Goal: Task Accomplishment & Management: Complete application form

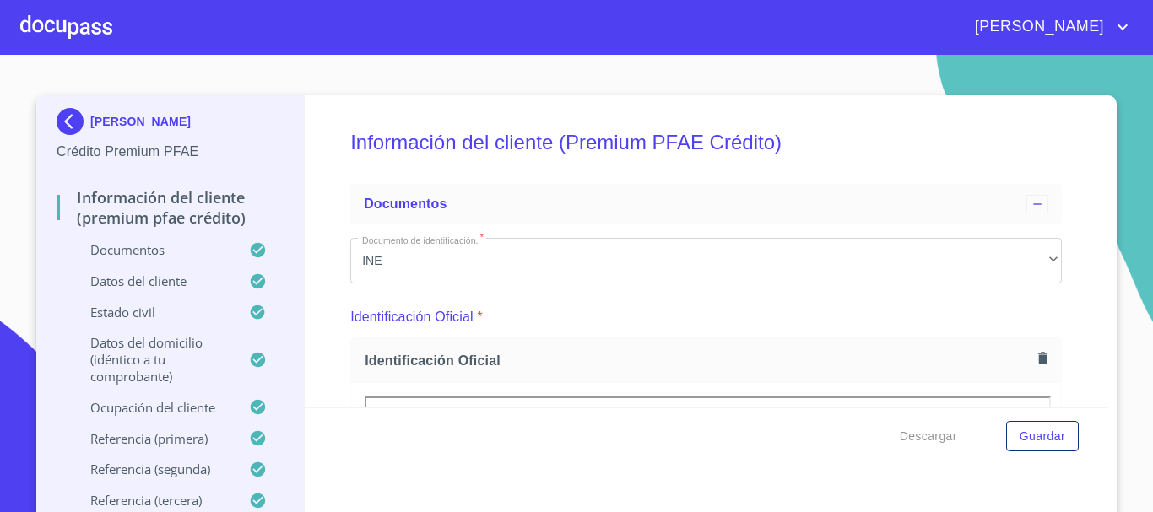
scroll to position [4547, 0]
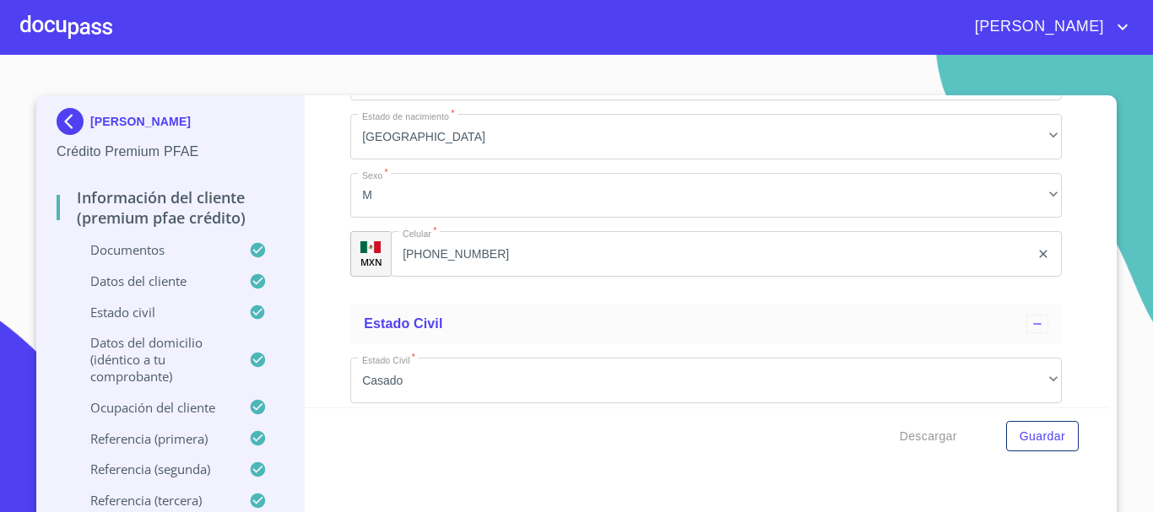
click at [80, 30] on div at bounding box center [66, 27] width 92 height 54
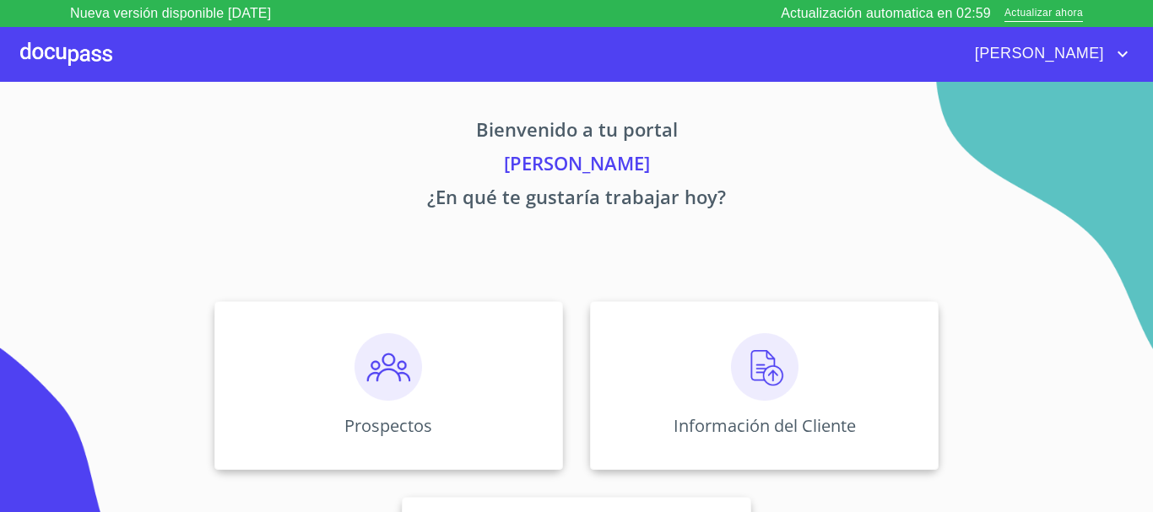
click at [80, 47] on div at bounding box center [66, 54] width 92 height 54
click at [743, 364] on img at bounding box center [765, 367] width 68 height 68
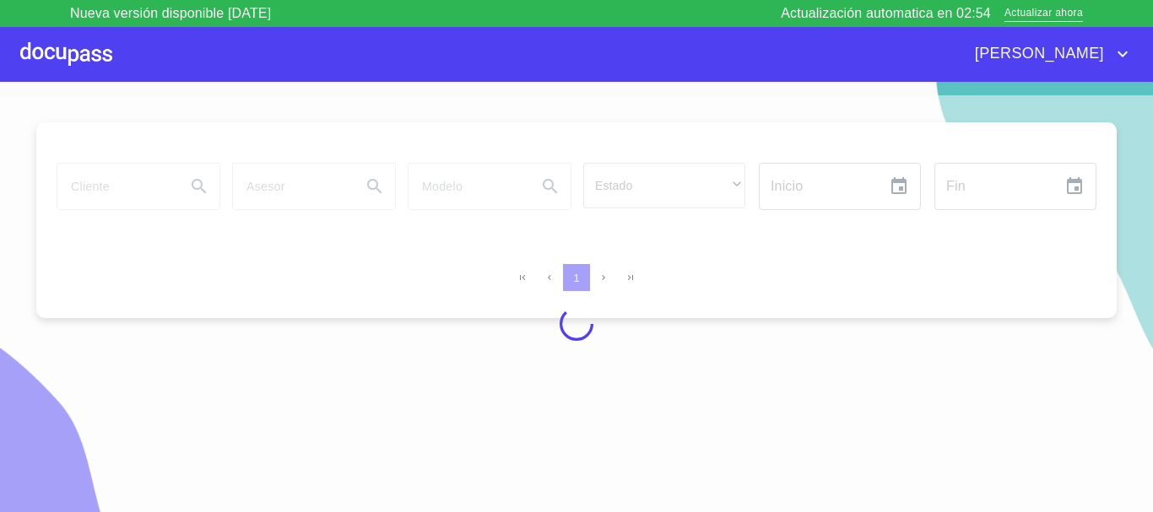
click at [123, 188] on div at bounding box center [576, 323] width 1153 height 457
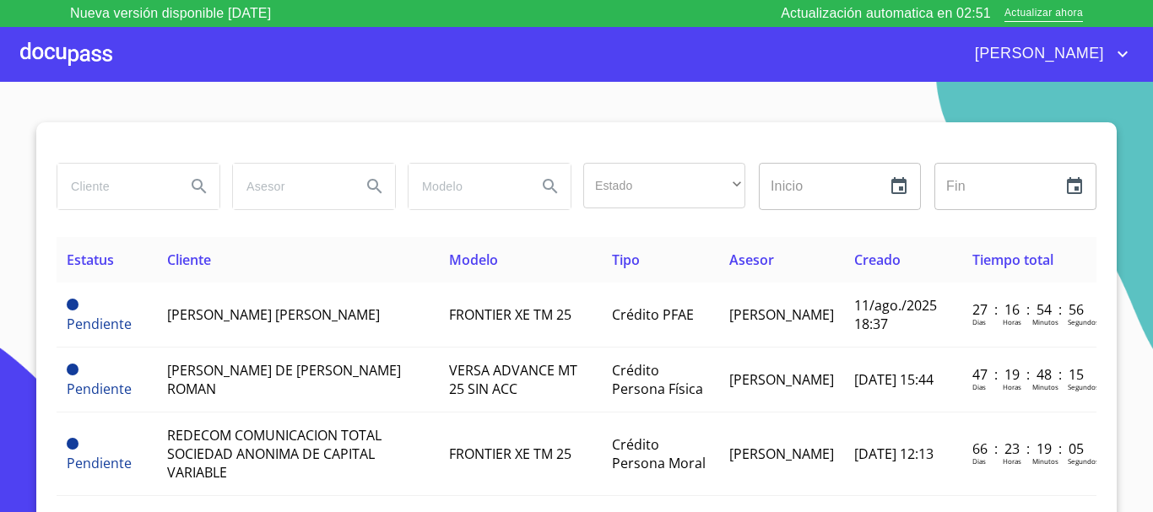
click at [82, 192] on input "search" at bounding box center [114, 187] width 115 height 46
type input "[PERSON_NAME]"
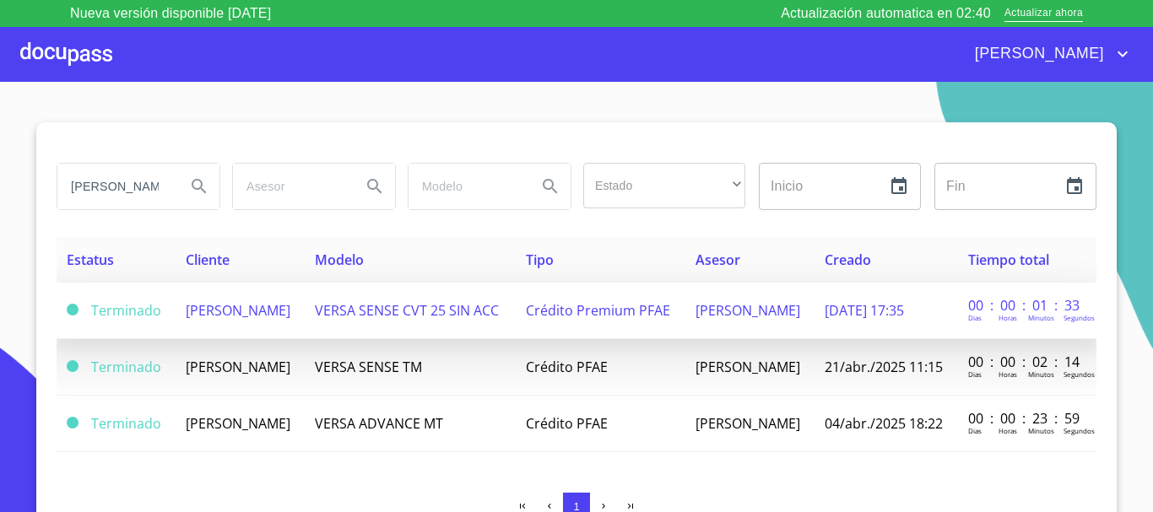
click at [240, 324] on td "[PERSON_NAME]" at bounding box center [240, 311] width 129 height 57
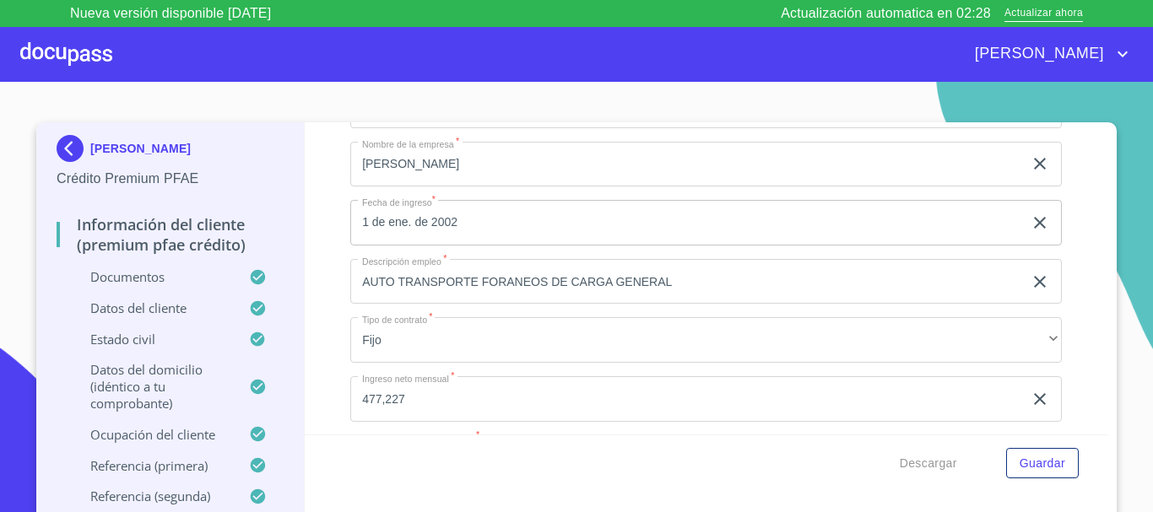
scroll to position [6413, 0]
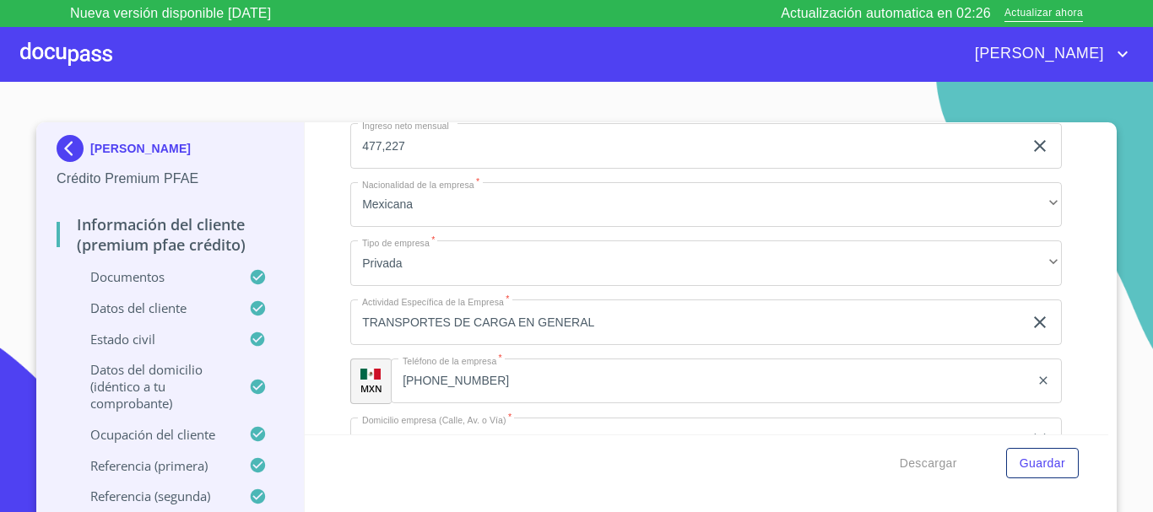
click at [63, 52] on div at bounding box center [66, 54] width 92 height 54
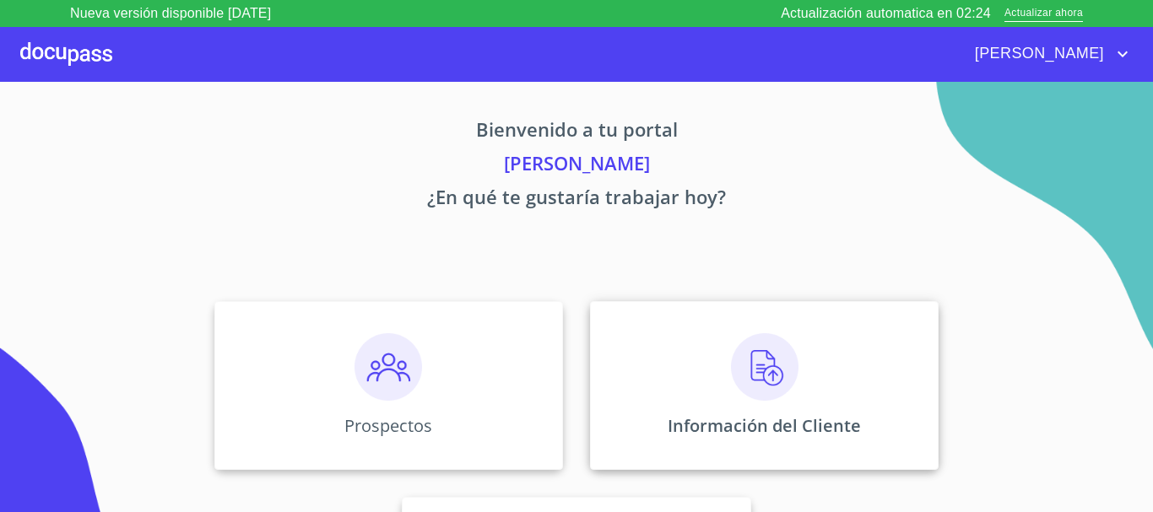
click at [756, 387] on img at bounding box center [765, 367] width 68 height 68
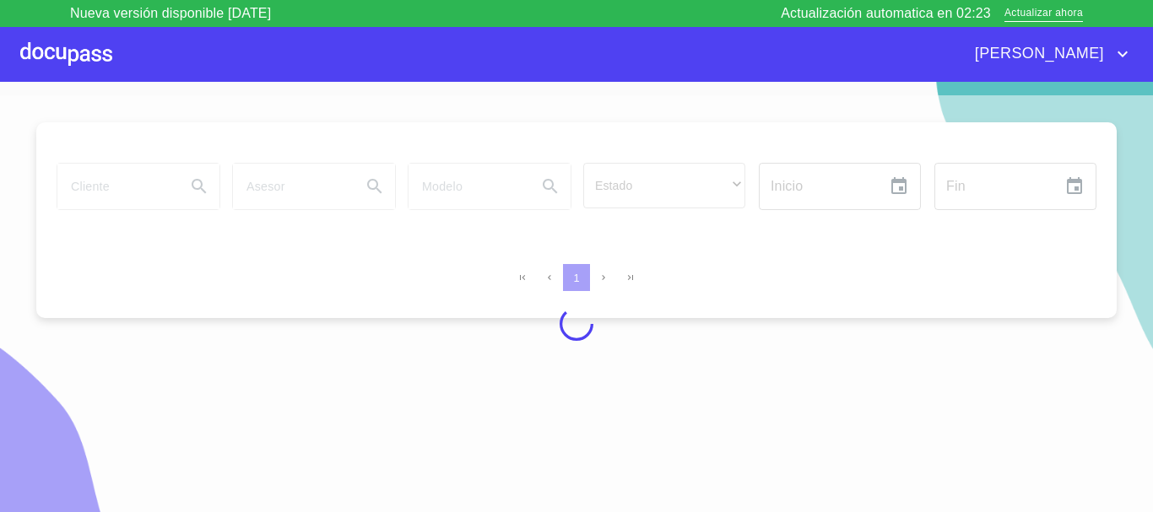
click at [177, 187] on div at bounding box center [576, 323] width 1153 height 457
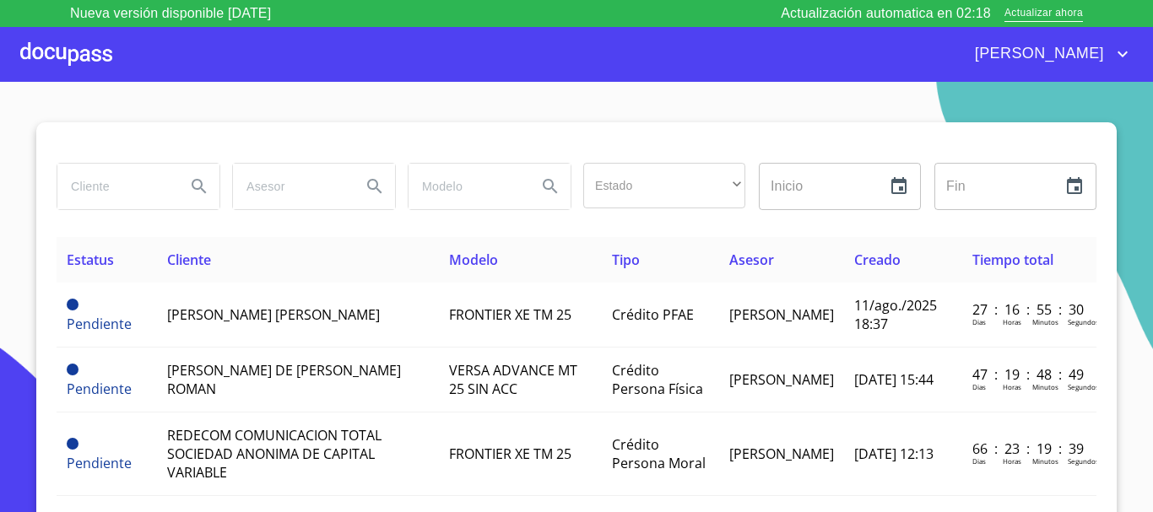
click at [109, 186] on input "search" at bounding box center [114, 187] width 115 height 46
click at [75, 61] on div at bounding box center [66, 54] width 92 height 54
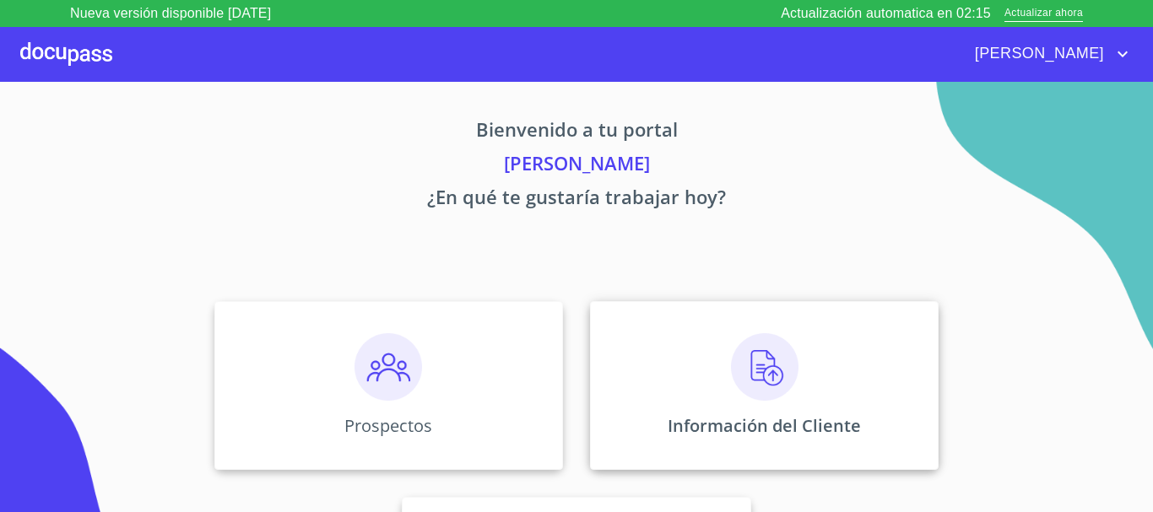
click at [773, 379] on img at bounding box center [765, 367] width 68 height 68
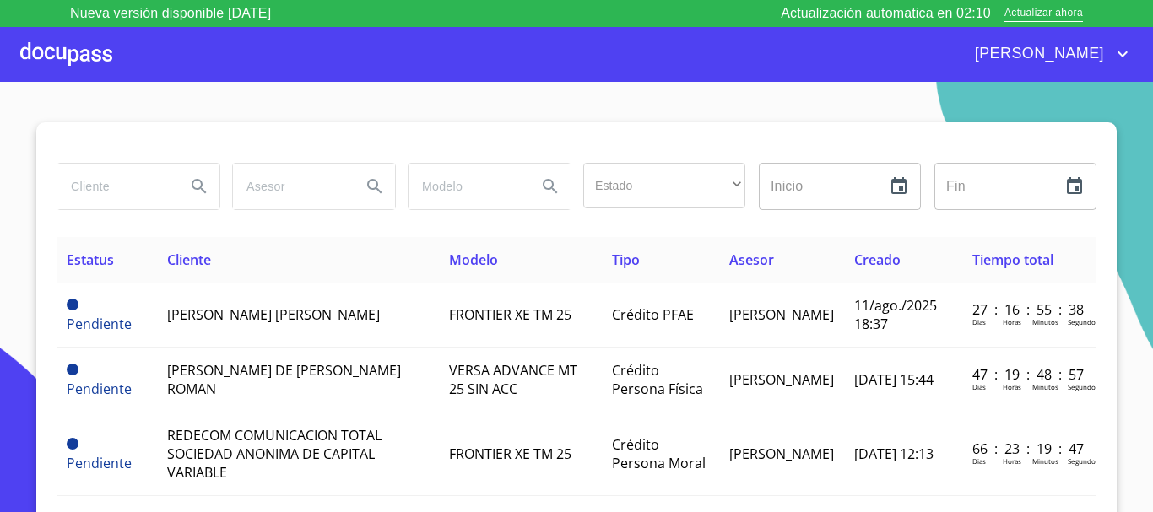
click at [82, 197] on input "search" at bounding box center [114, 187] width 115 height 46
type input "[PERSON_NAME]"
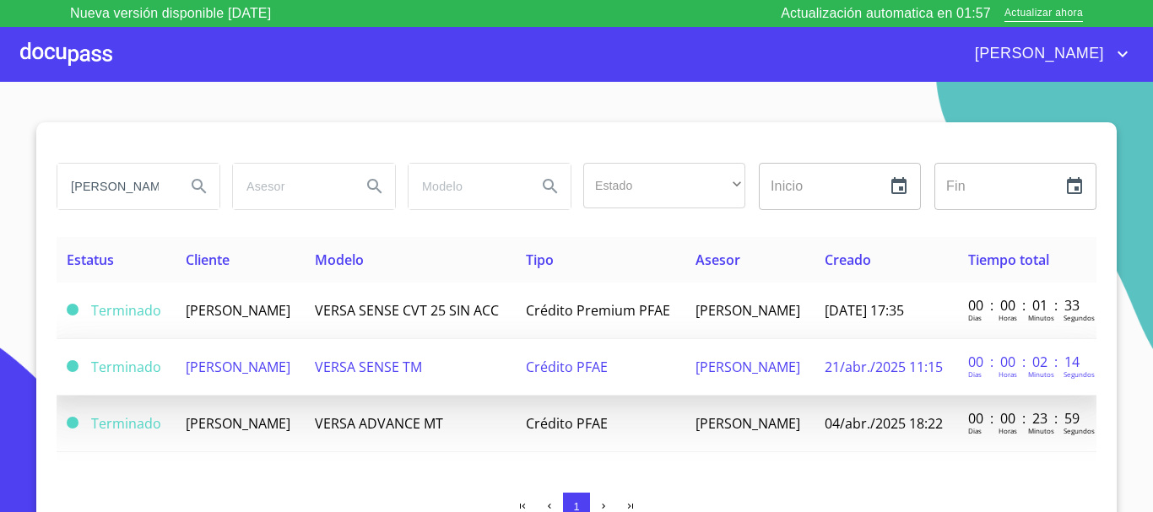
click at [248, 384] on td "[PERSON_NAME]" at bounding box center [240, 367] width 129 height 57
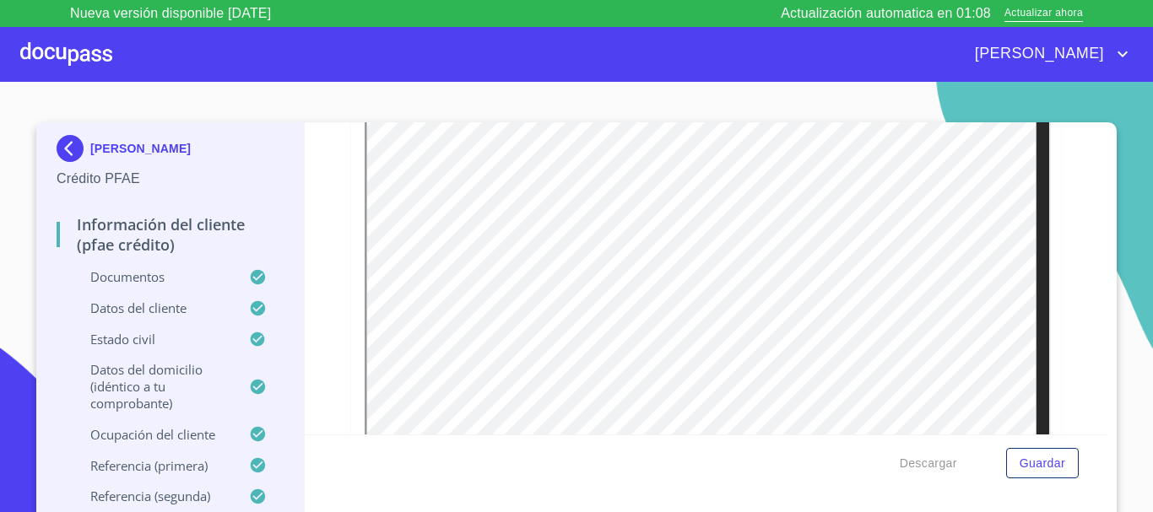
scroll to position [4797, 0]
click at [52, 57] on div at bounding box center [66, 54] width 92 height 54
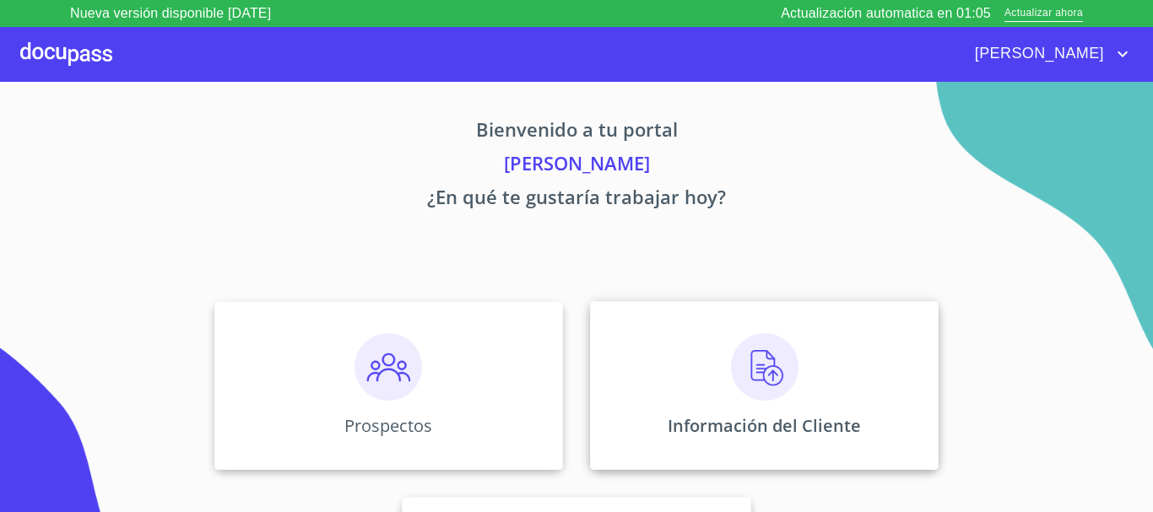
click at [743, 376] on img at bounding box center [765, 367] width 68 height 68
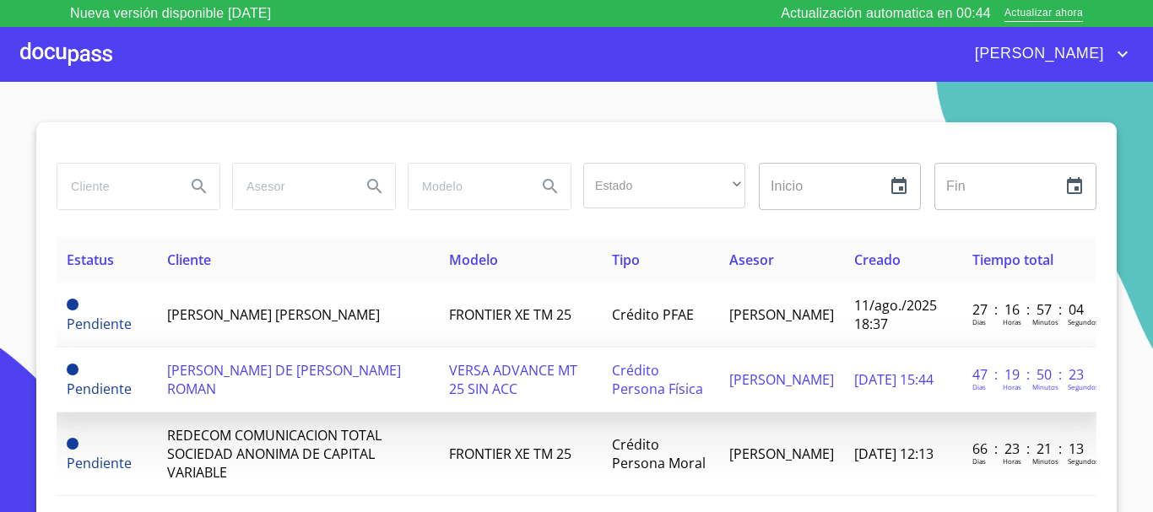
click at [289, 382] on span "[PERSON_NAME] DE [PERSON_NAME] ROMAN" at bounding box center [284, 379] width 234 height 37
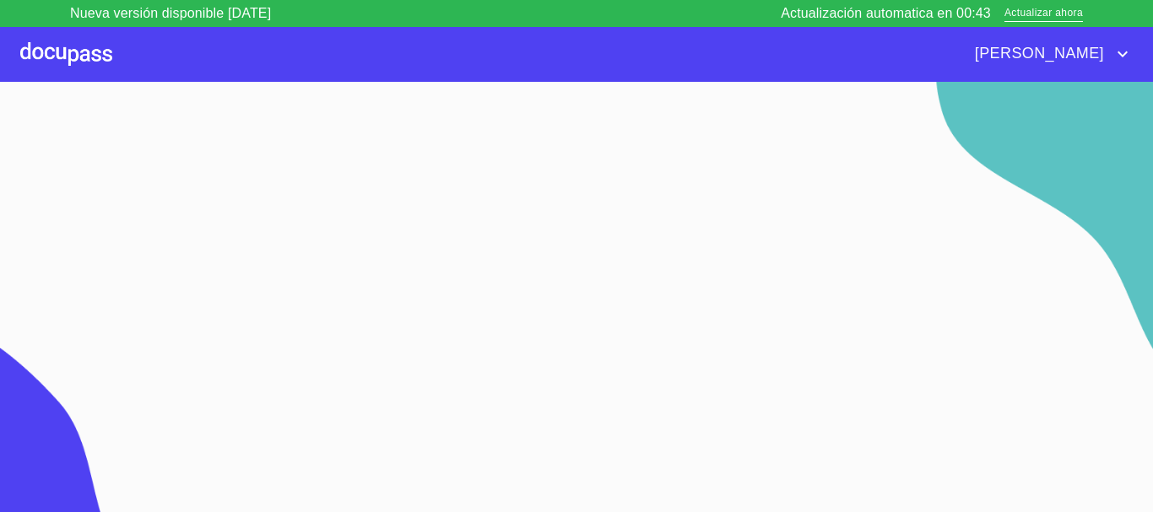
click at [75, 57] on div at bounding box center [66, 54] width 92 height 54
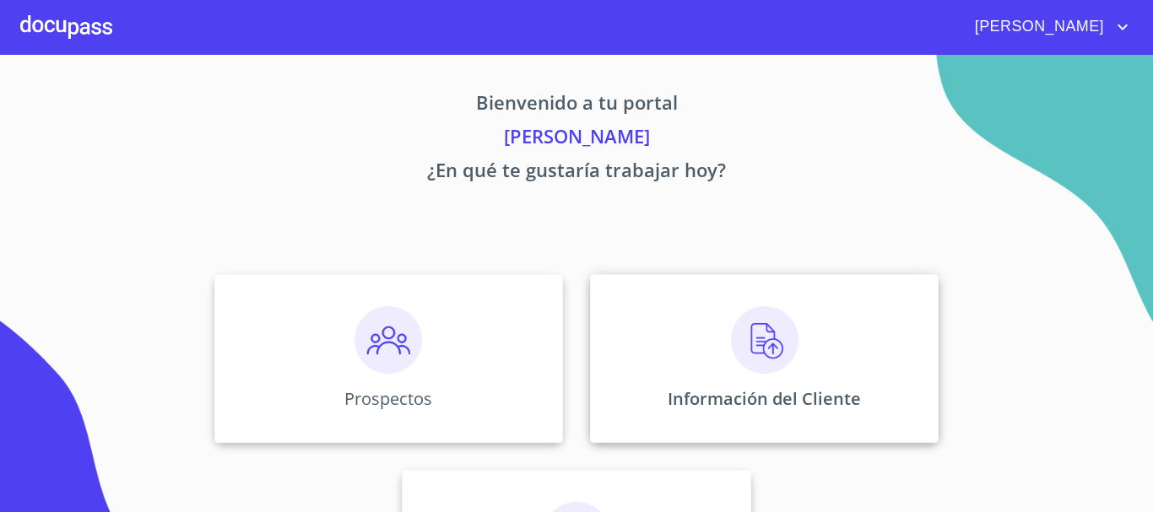
click at [755, 357] on img at bounding box center [765, 340] width 68 height 68
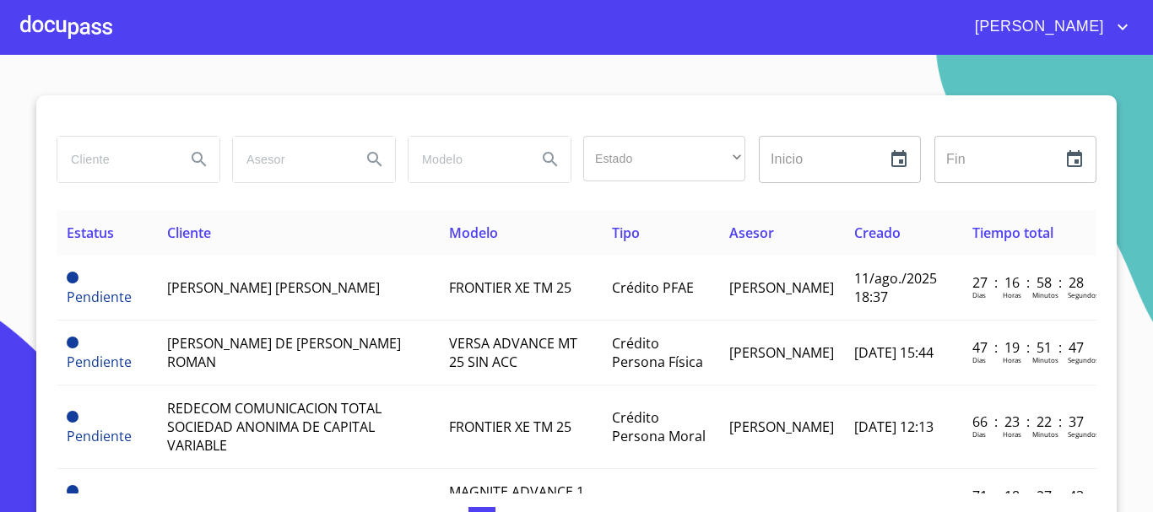
click at [127, 164] on input "search" at bounding box center [114, 160] width 115 height 46
type input "[PERSON_NAME]"
click at [197, 156] on icon "Search" at bounding box center [199, 159] width 20 height 20
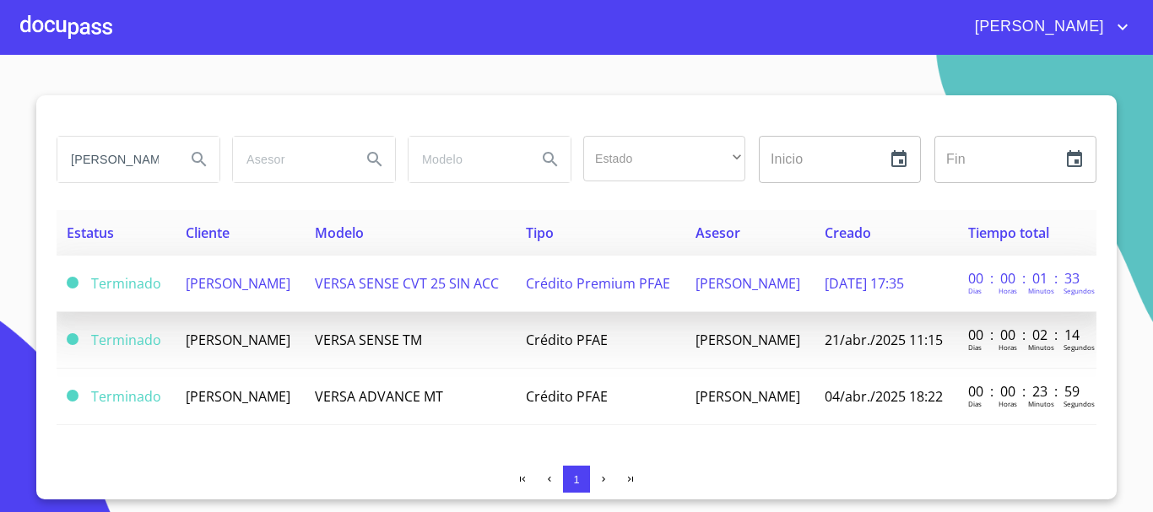
click at [231, 285] on span "[PERSON_NAME]" at bounding box center [238, 283] width 105 height 19
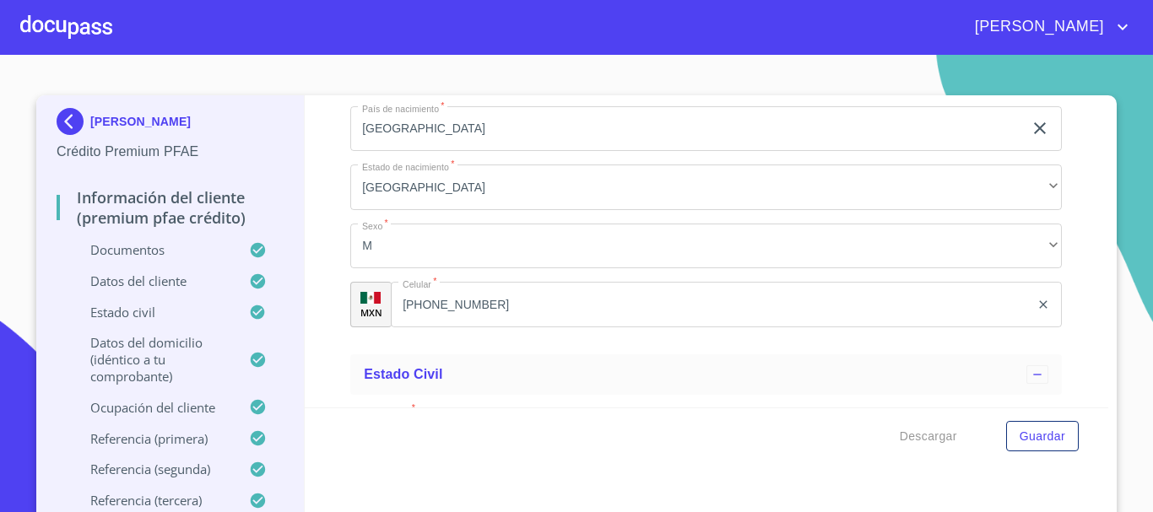
scroll to position [4472, 0]
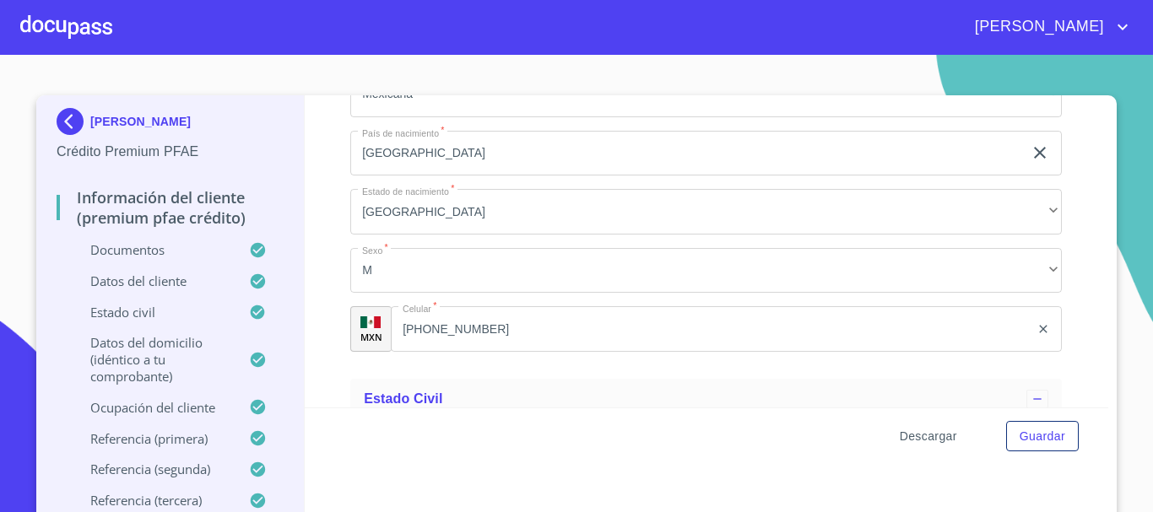
click at [924, 437] on span "Descargar" at bounding box center [928, 436] width 57 height 21
